Goal: Transaction & Acquisition: Purchase product/service

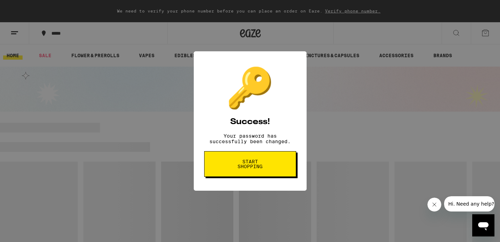
click at [254, 174] on button "Start shopping" at bounding box center [250, 164] width 92 height 26
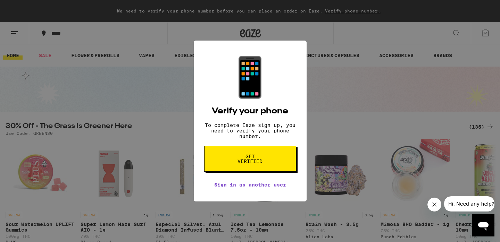
click at [256, 164] on span "Get verified" at bounding box center [250, 159] width 36 height 10
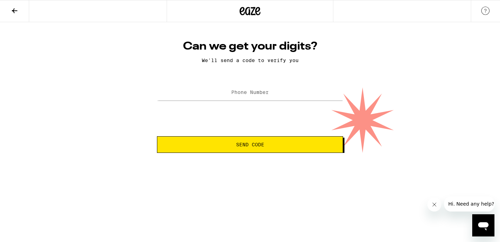
click at [257, 93] on label "Phone Number" at bounding box center [249, 92] width 37 height 6
type input "[PHONE_NUMBER]"
click at [237, 143] on span "Send Code" at bounding box center [250, 144] width 28 height 5
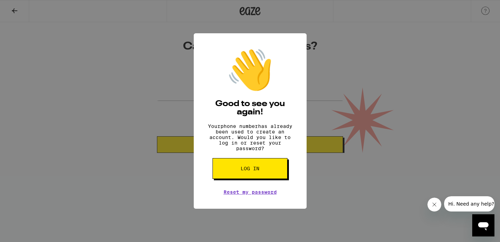
click at [259, 178] on button "Log in" at bounding box center [249, 168] width 75 height 21
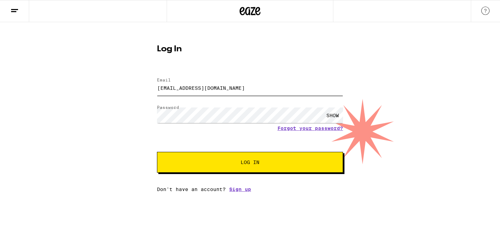
drag, startPoint x: 234, startPoint y: 90, endPoint x: 135, endPoint y: 77, distance: 100.7
click at [135, 77] on div "Log In Email Email [EMAIL_ADDRESS][DOMAIN_NAME] Password Password SHOW Forgot y…" at bounding box center [250, 107] width 500 height 170
type input "[PERSON_NAME][EMAIL_ADDRESS][DOMAIN_NAME]"
click at [339, 111] on div "SHOW" at bounding box center [332, 116] width 21 height 16
click at [255, 167] on button "Log In" at bounding box center [250, 162] width 186 height 21
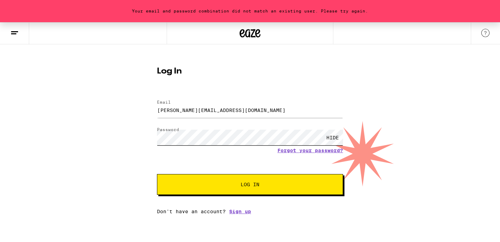
click at [111, 124] on div "Your email and password combination did not match an existing user. Please try …" at bounding box center [250, 118] width 500 height 192
click at [186, 187] on span "Log In" at bounding box center [250, 184] width 130 height 5
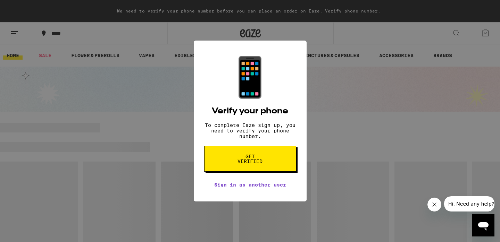
click at [341, 135] on div "📱 Verify your phone To complete Eaze sign up, you need to verify your phone num…" at bounding box center [250, 121] width 500 height 242
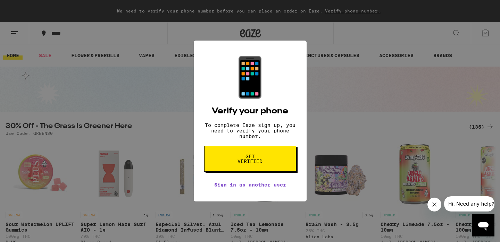
click at [340, 15] on div "📱 Verify your phone To complete Eaze sign up, you need to verify your phone num…" at bounding box center [250, 121] width 500 height 242
click at [252, 164] on span "Get verified" at bounding box center [250, 159] width 36 height 10
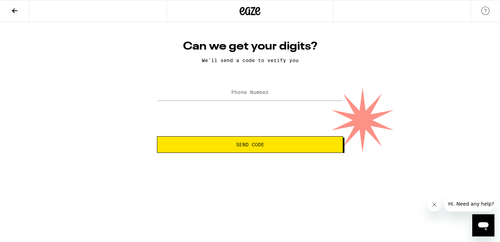
click at [251, 94] on label "Phone Number" at bounding box center [249, 92] width 37 height 6
type input "1"
type input "[PHONE_NUMBER]"
click at [266, 146] on span "Send Code" at bounding box center [250, 144] width 174 height 5
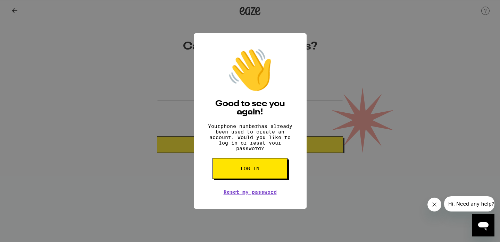
click at [259, 179] on button "Log in" at bounding box center [249, 168] width 75 height 21
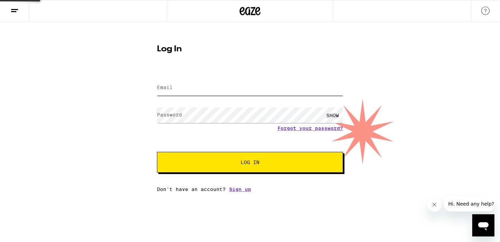
type input "[EMAIL_ADDRESS][DOMAIN_NAME]"
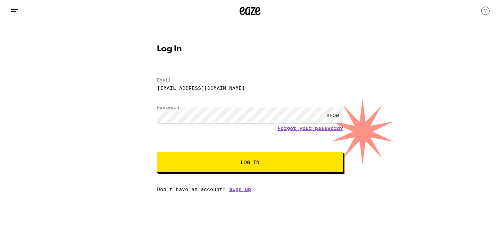
click at [329, 115] on div "SHOW" at bounding box center [332, 116] width 21 height 16
click at [329, 115] on div "HIDE" at bounding box center [332, 116] width 21 height 16
